Goal: Transaction & Acquisition: Purchase product/service

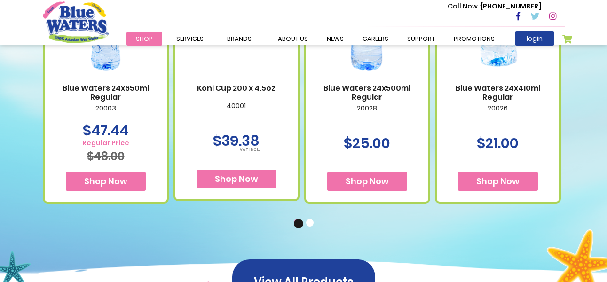
scroll to position [658, 0]
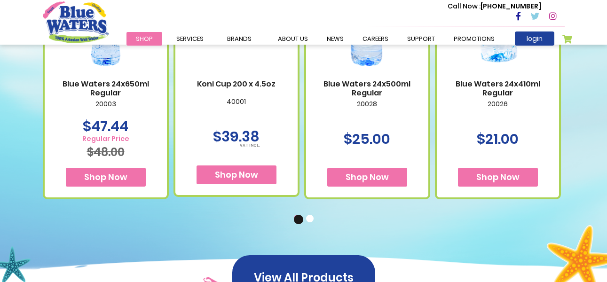
click at [371, 180] on span "Shop Now" at bounding box center [367, 177] width 43 height 12
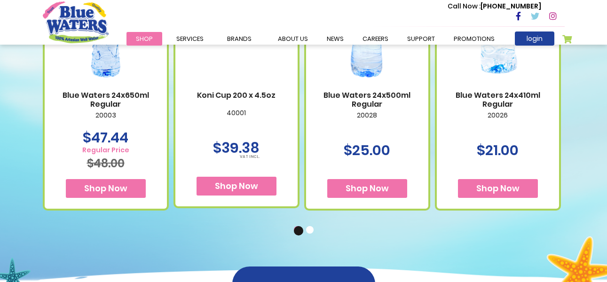
scroll to position [658, 0]
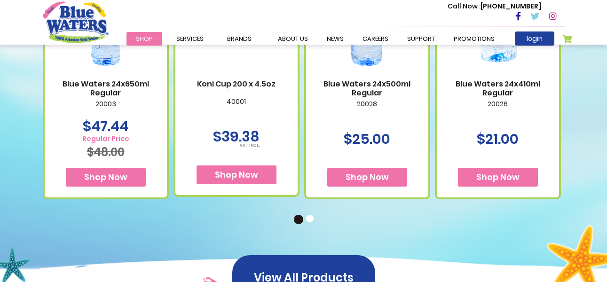
click at [379, 173] on span "Shop Now" at bounding box center [367, 177] width 43 height 12
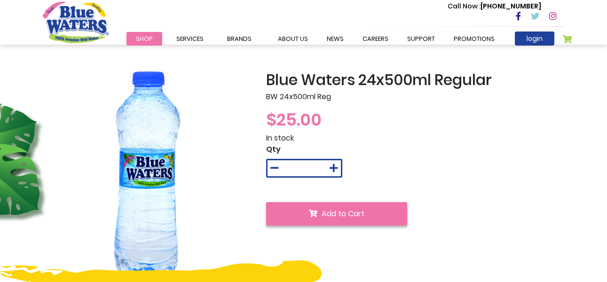
click at [356, 206] on button "Add to Cart" at bounding box center [336, 214] width 141 height 24
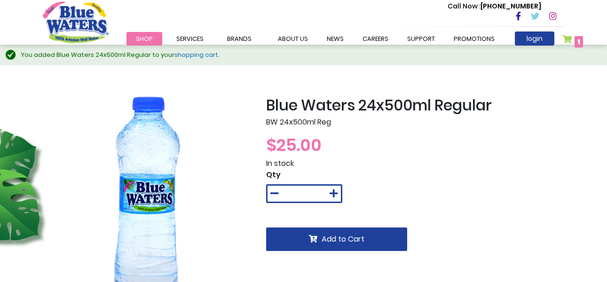
click at [200, 56] on link "shopping cart" at bounding box center [196, 54] width 44 height 9
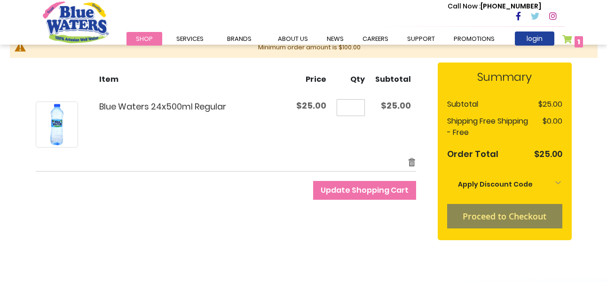
scroll to position [100, 0]
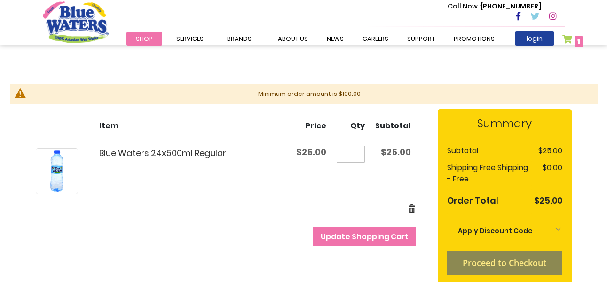
click at [411, 211] on link "Remove item" at bounding box center [412, 209] width 8 height 11
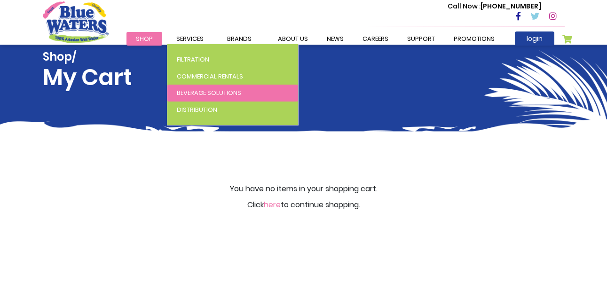
click at [210, 95] on span "Beverage Solutions" at bounding box center [209, 92] width 64 height 9
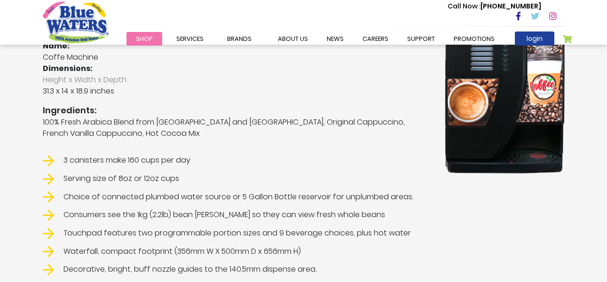
scroll to position [329, 0]
